Goal: Navigation & Orientation: Find specific page/section

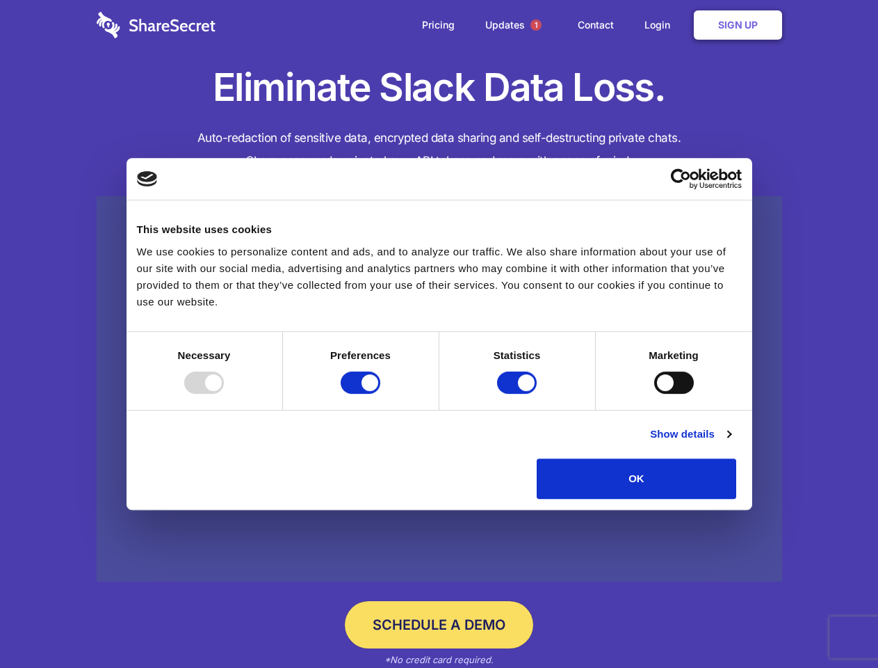
click at [224, 394] on div at bounding box center [204, 382] width 40 height 22
click at [380, 394] on input "Preferences" at bounding box center [361, 382] width 40 height 22
checkbox input "false"
click at [519, 394] on input "Statistics" at bounding box center [517, 382] width 40 height 22
checkbox input "false"
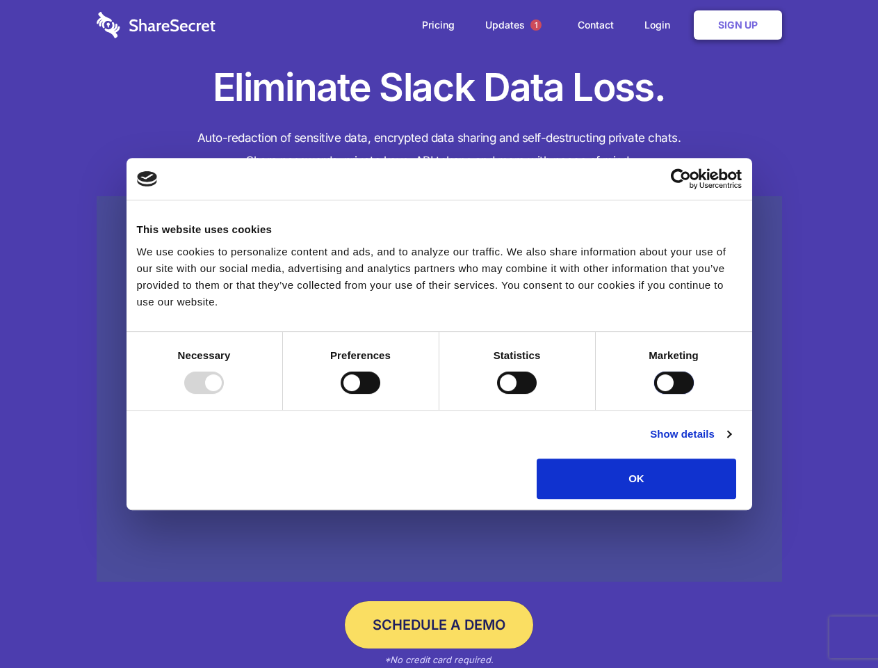
click at [654, 394] on input "Marketing" at bounding box center [674, 382] width 40 height 22
checkbox input "true"
click at [731, 442] on link "Show details" at bounding box center [690, 434] width 81 height 17
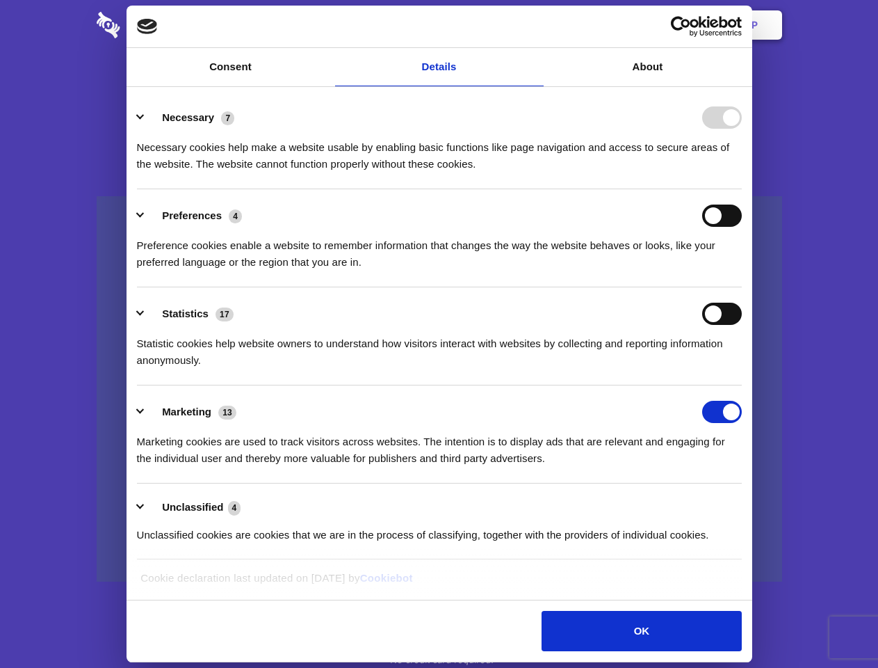
click at [742, 189] on li "Necessary 7 Necessary cookies help make a website usable by enabling basic func…" at bounding box center [439, 140] width 605 height 98
click at [535, 25] on span "1" at bounding box center [536, 24] width 11 height 11
